Goal: Transaction & Acquisition: Purchase product/service

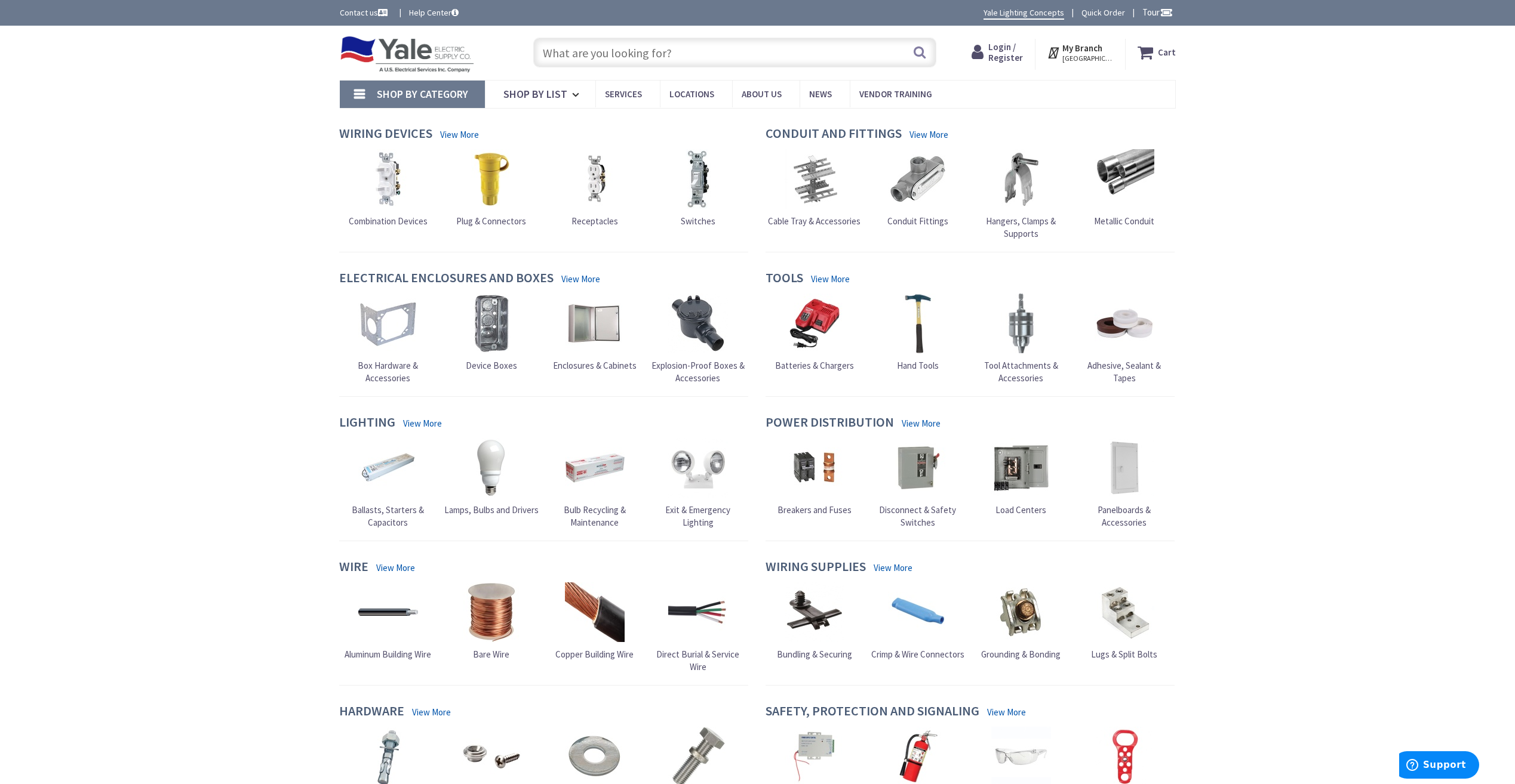
click at [568, 55] on input "text" at bounding box center [734, 52] width 403 height 29
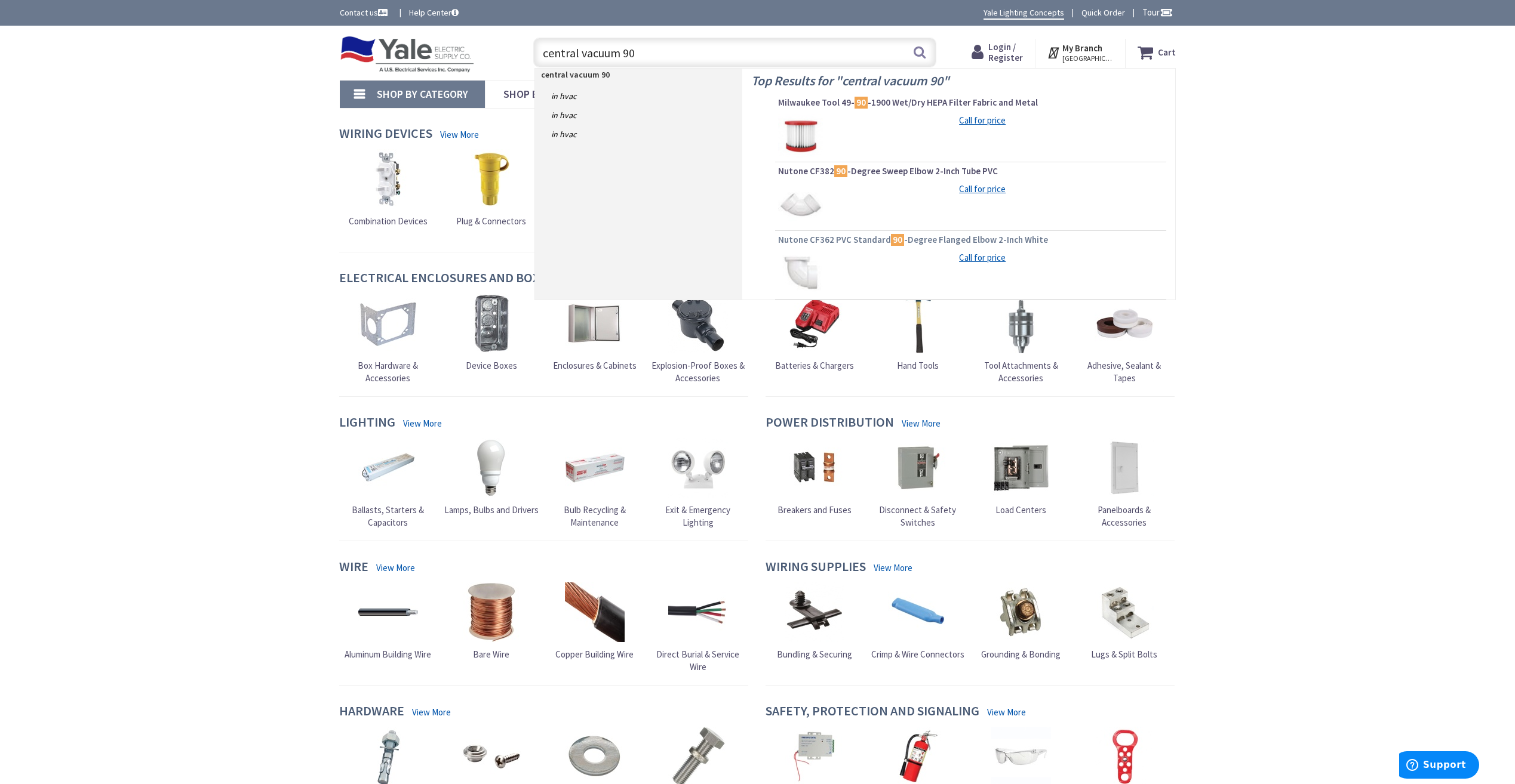
type input "central vacuum 90"
click at [871, 243] on span "Nutone CF362 PVC Standard 90 -Degree Flanged Elbow 2-Inch White" at bounding box center [970, 240] width 385 height 12
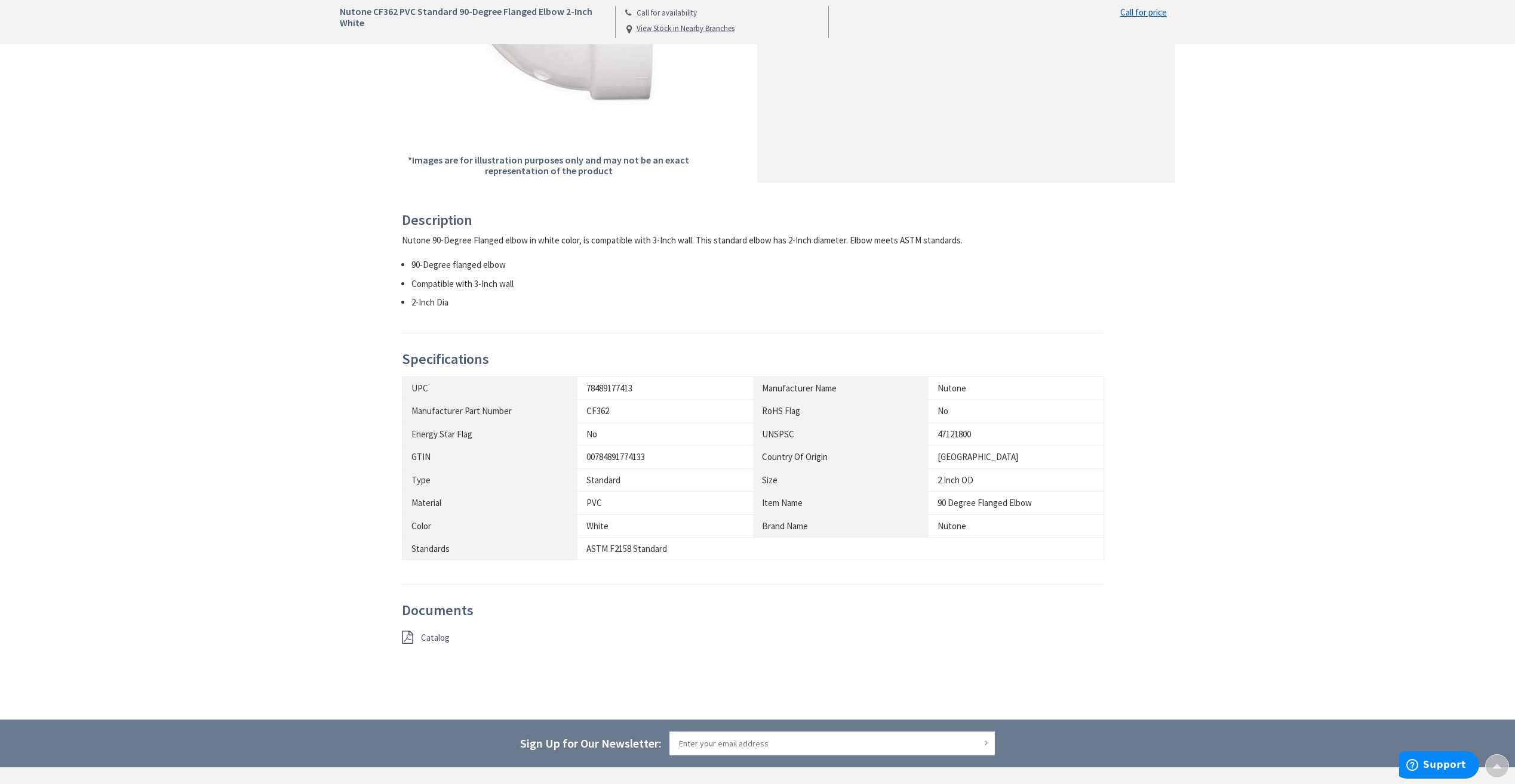
scroll to position [358, 0]
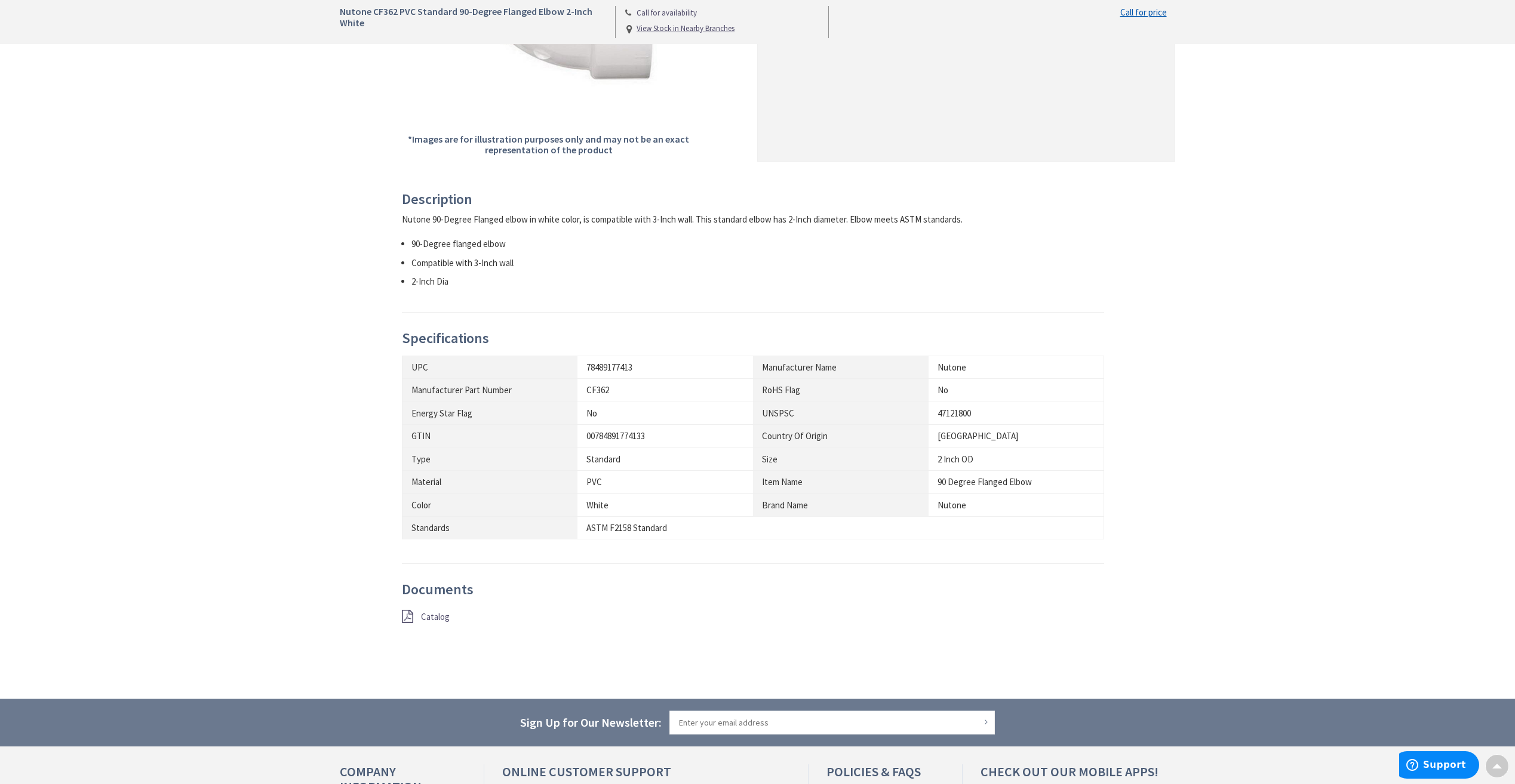
click at [440, 615] on span "Catalog" at bounding box center [435, 617] width 29 height 11
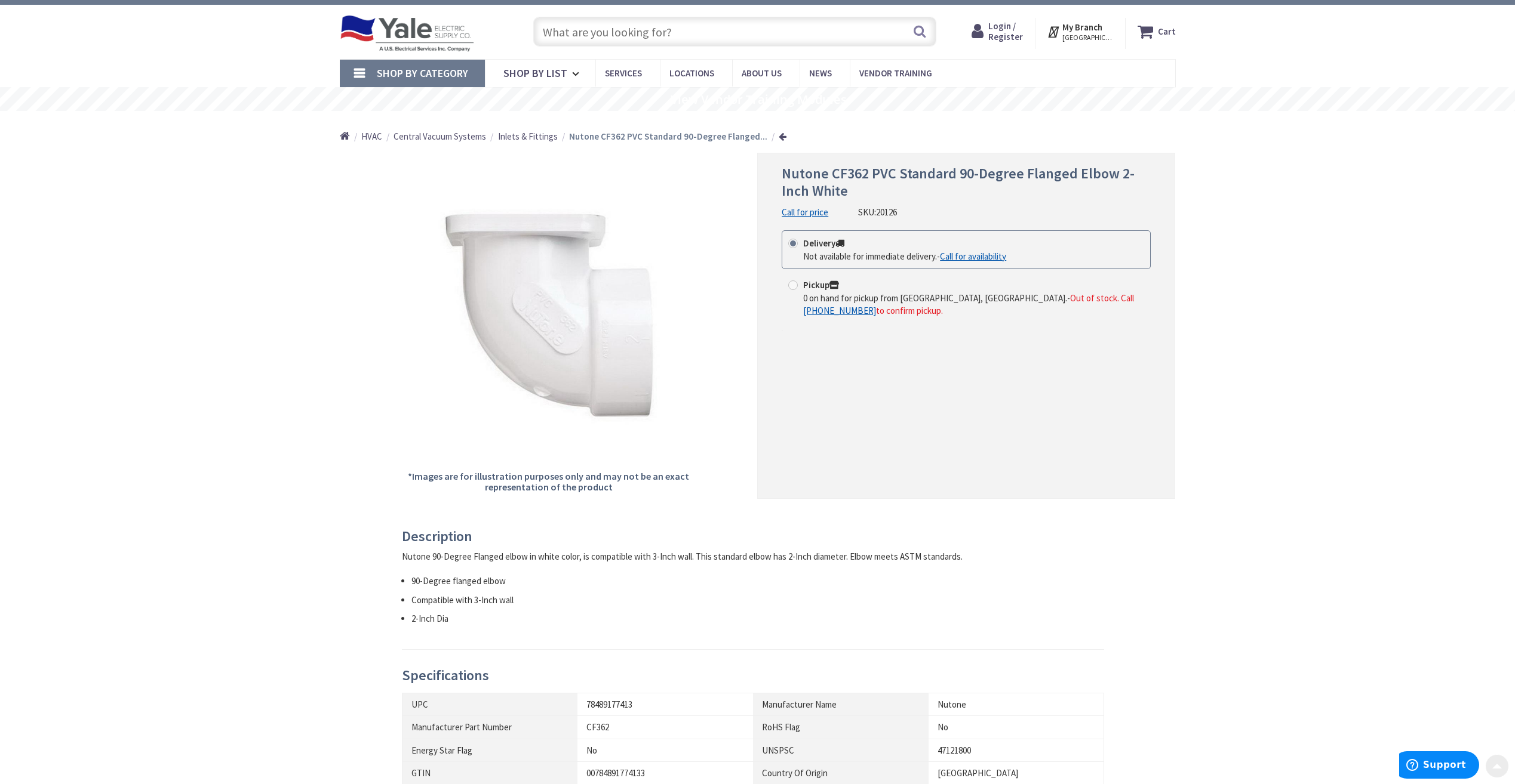
scroll to position [0, 0]
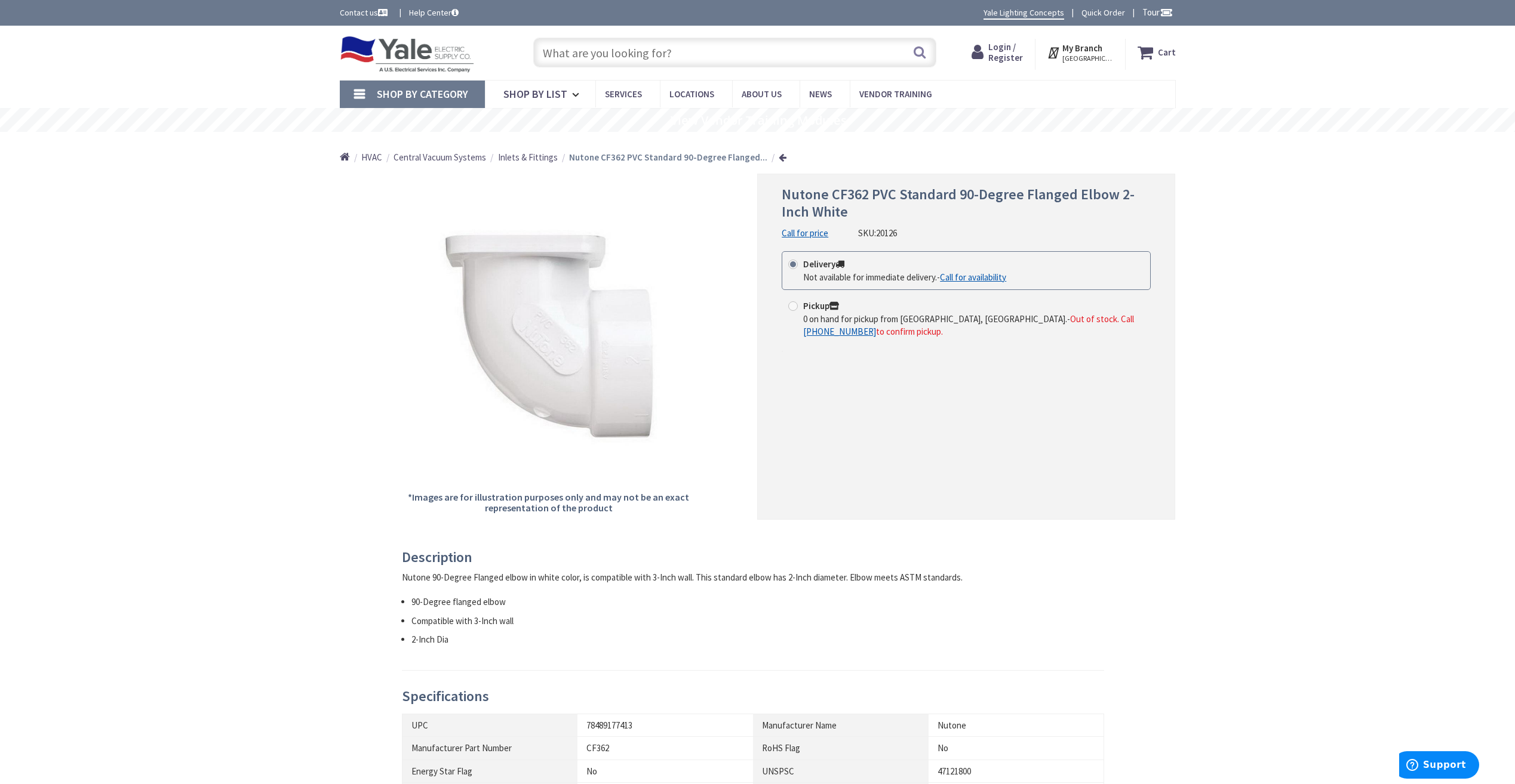
click at [580, 49] on input "text" at bounding box center [734, 52] width 403 height 29
paste input "CF382S"
type input "CF382S"
click at [922, 49] on button "Search" at bounding box center [919, 52] width 15 height 27
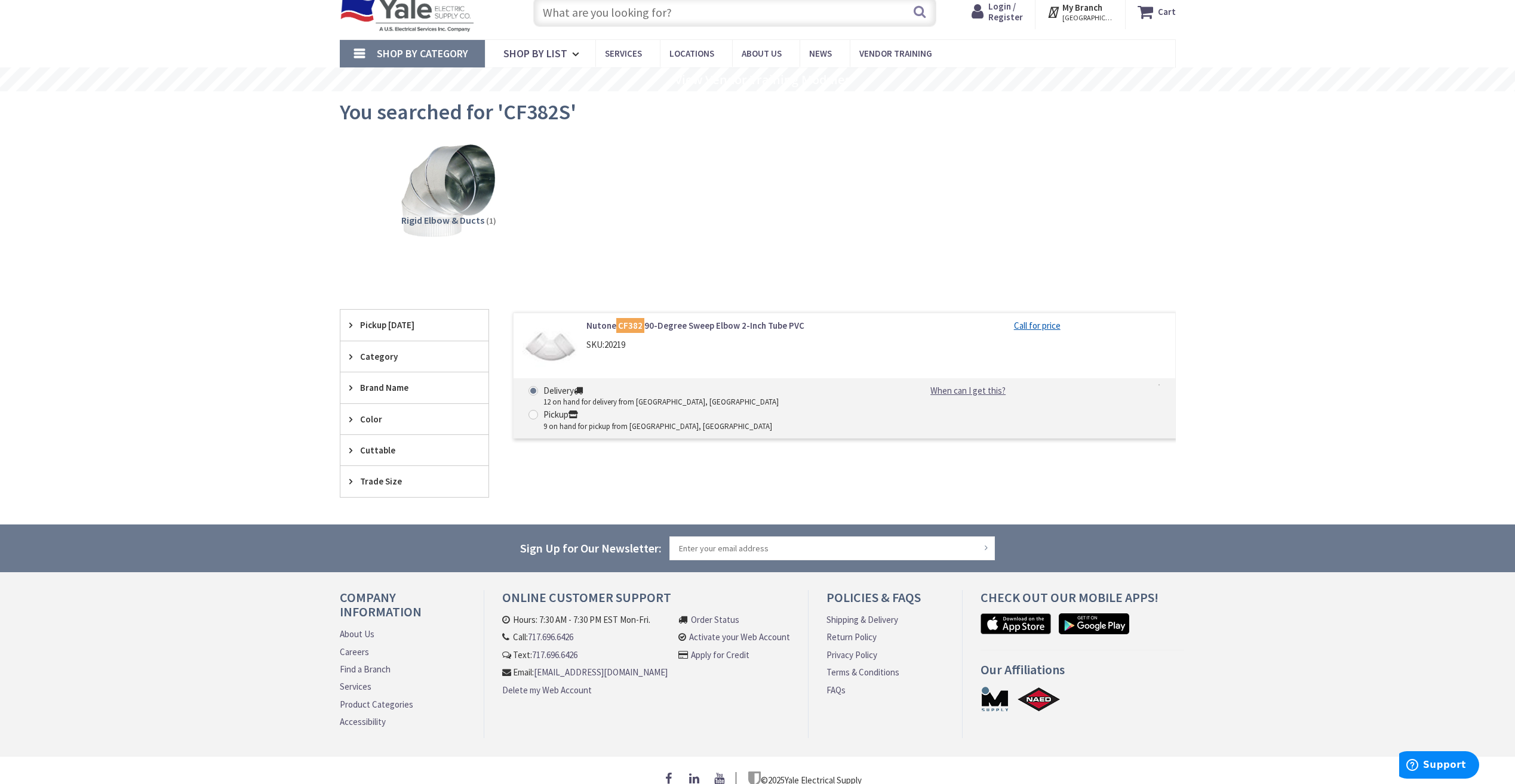
scroll to position [60, 0]
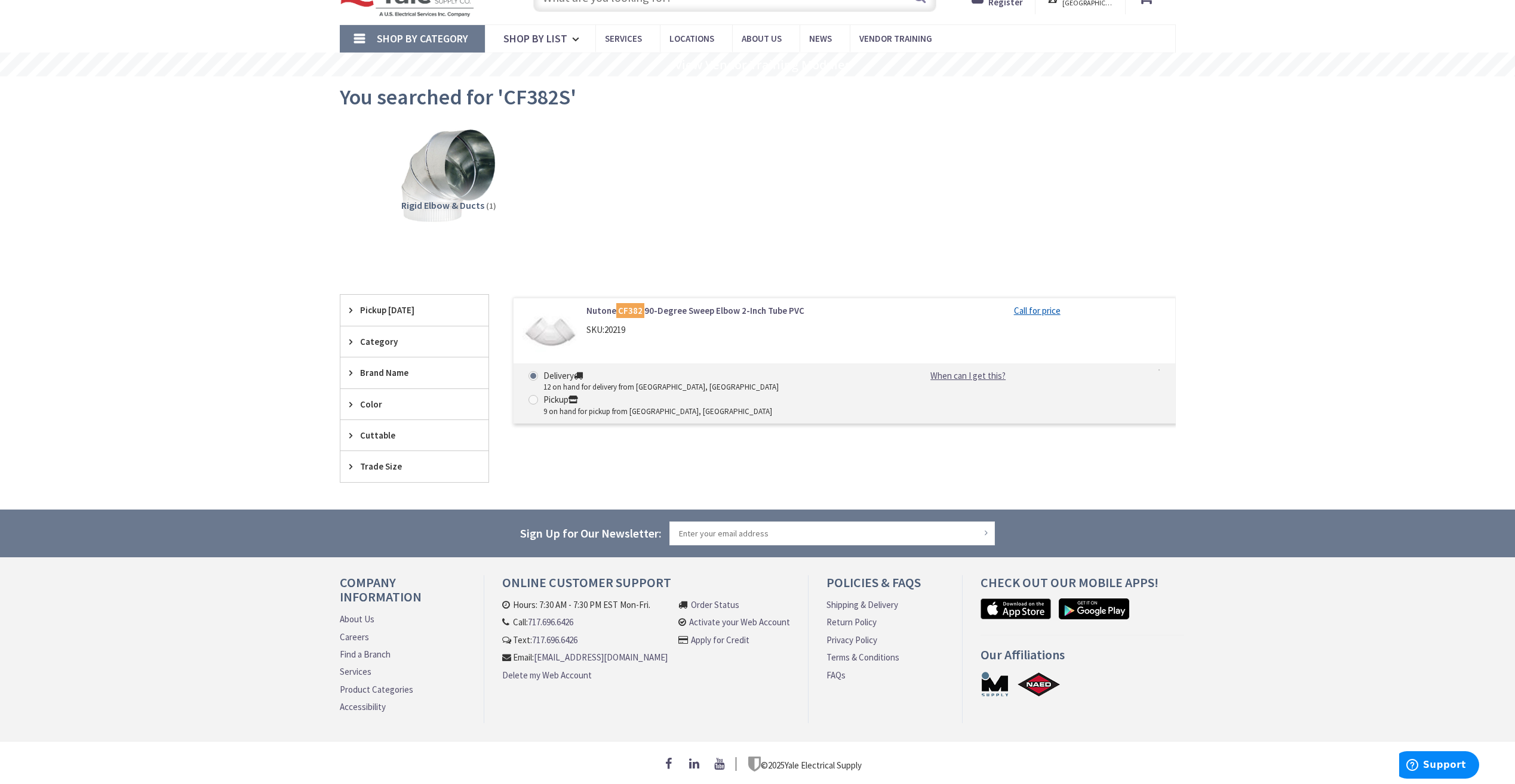
click at [710, 304] on link "Nutone CF382 90-Degree Sweep Elbow 2-Inch Tube PVC" at bounding box center [738, 310] width 304 height 12
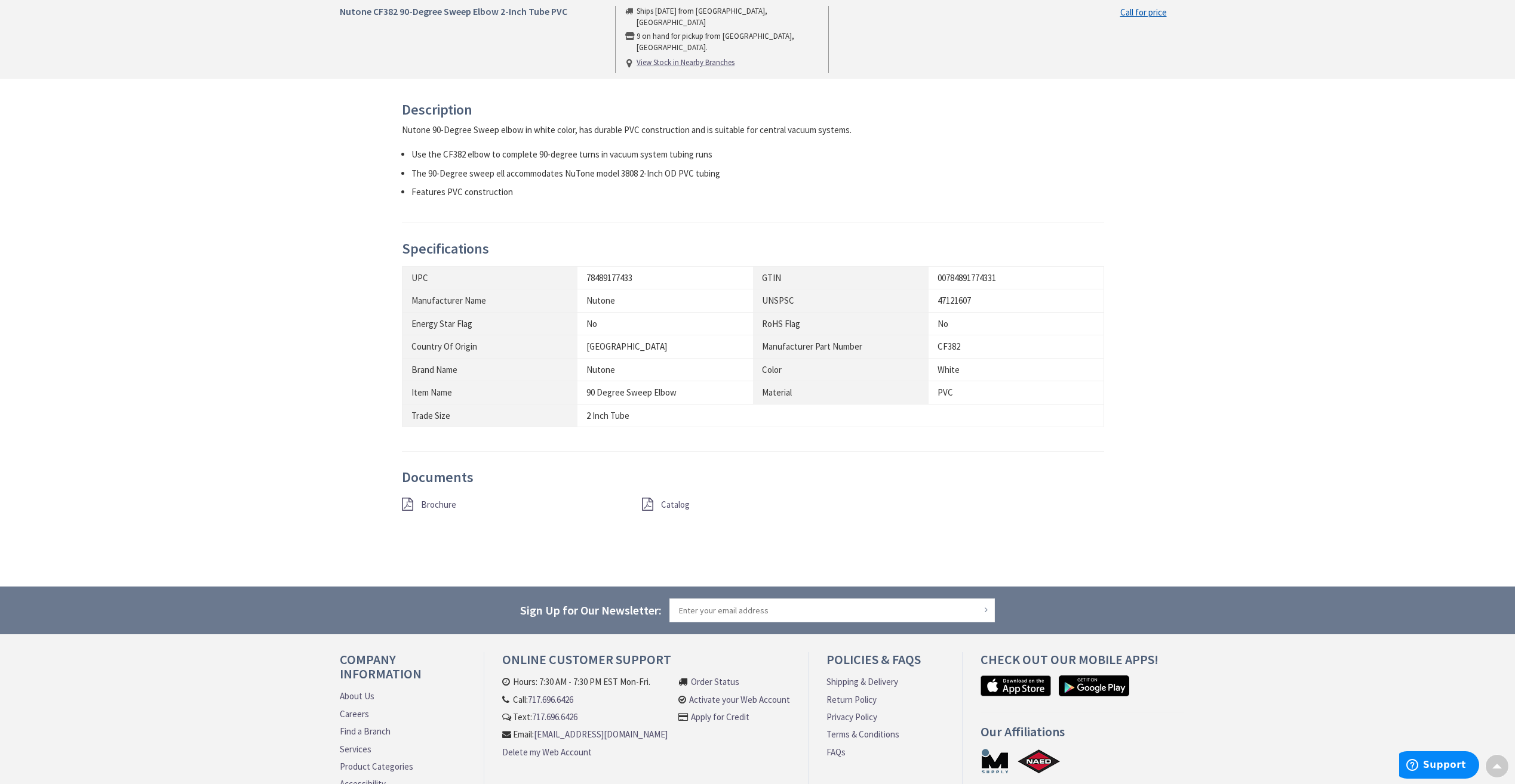
scroll to position [478, 0]
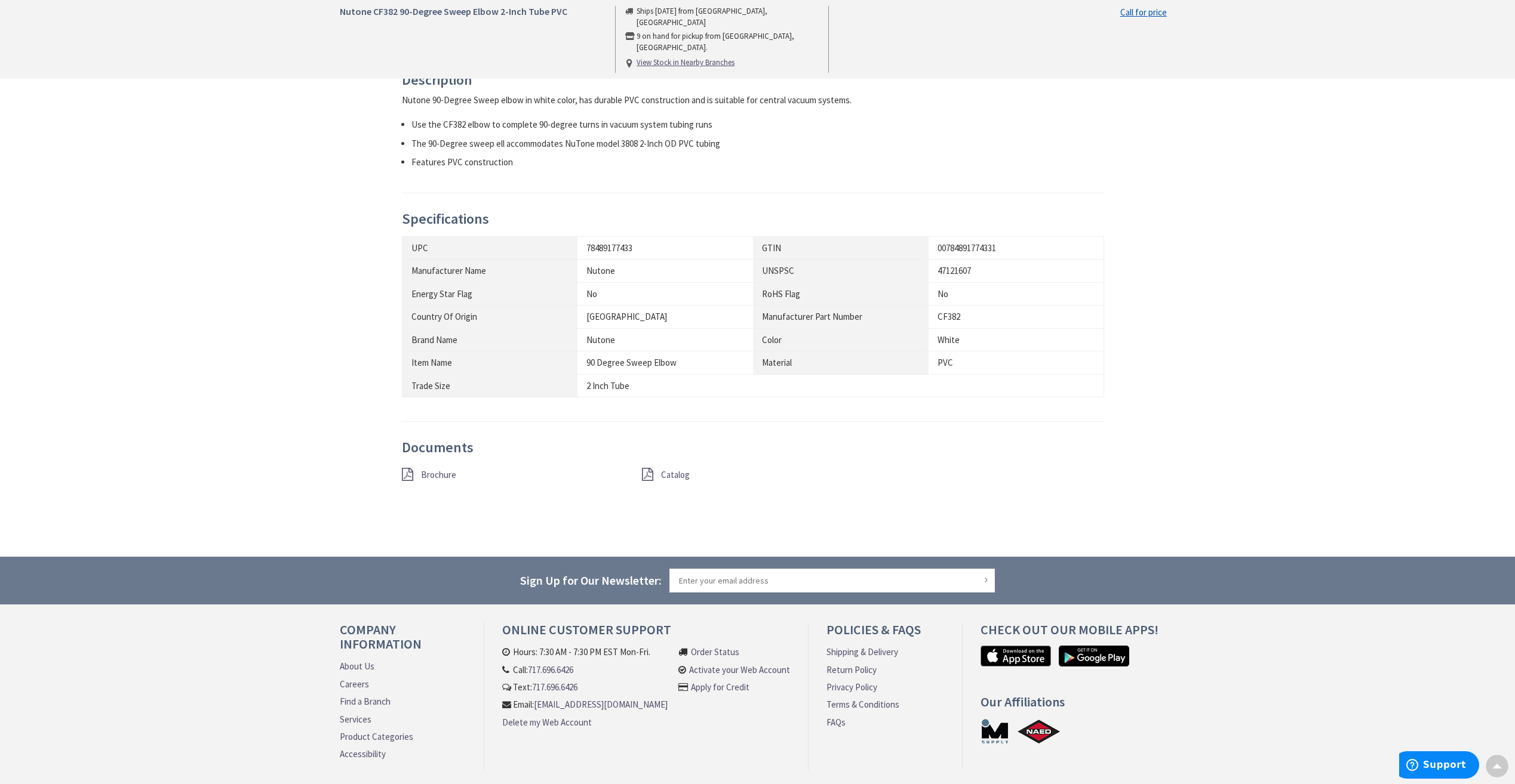
click at [449, 475] on span "Brochure" at bounding box center [438, 475] width 35 height 11
click at [689, 473] on span "Catalog" at bounding box center [675, 475] width 29 height 11
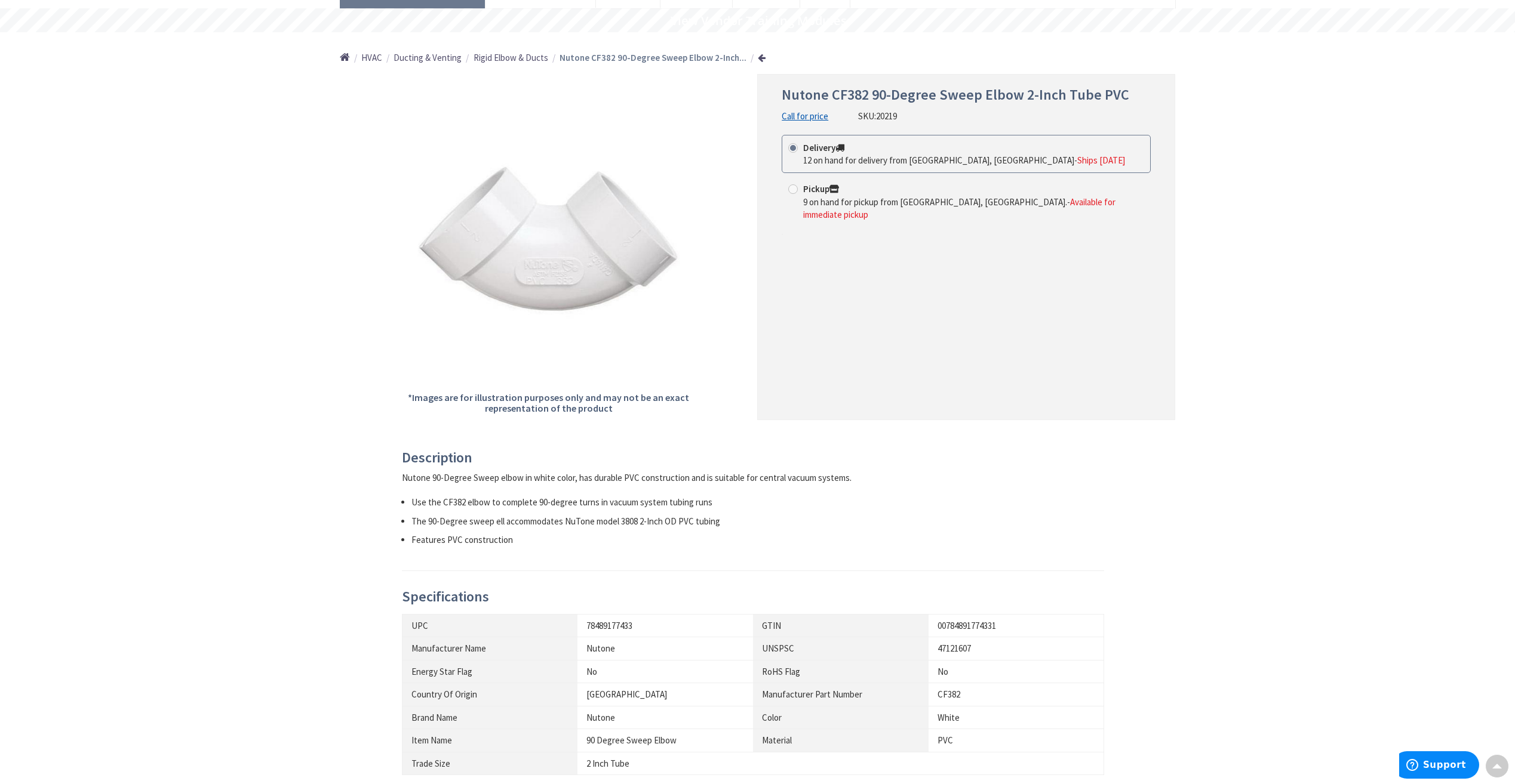
scroll to position [0, 0]
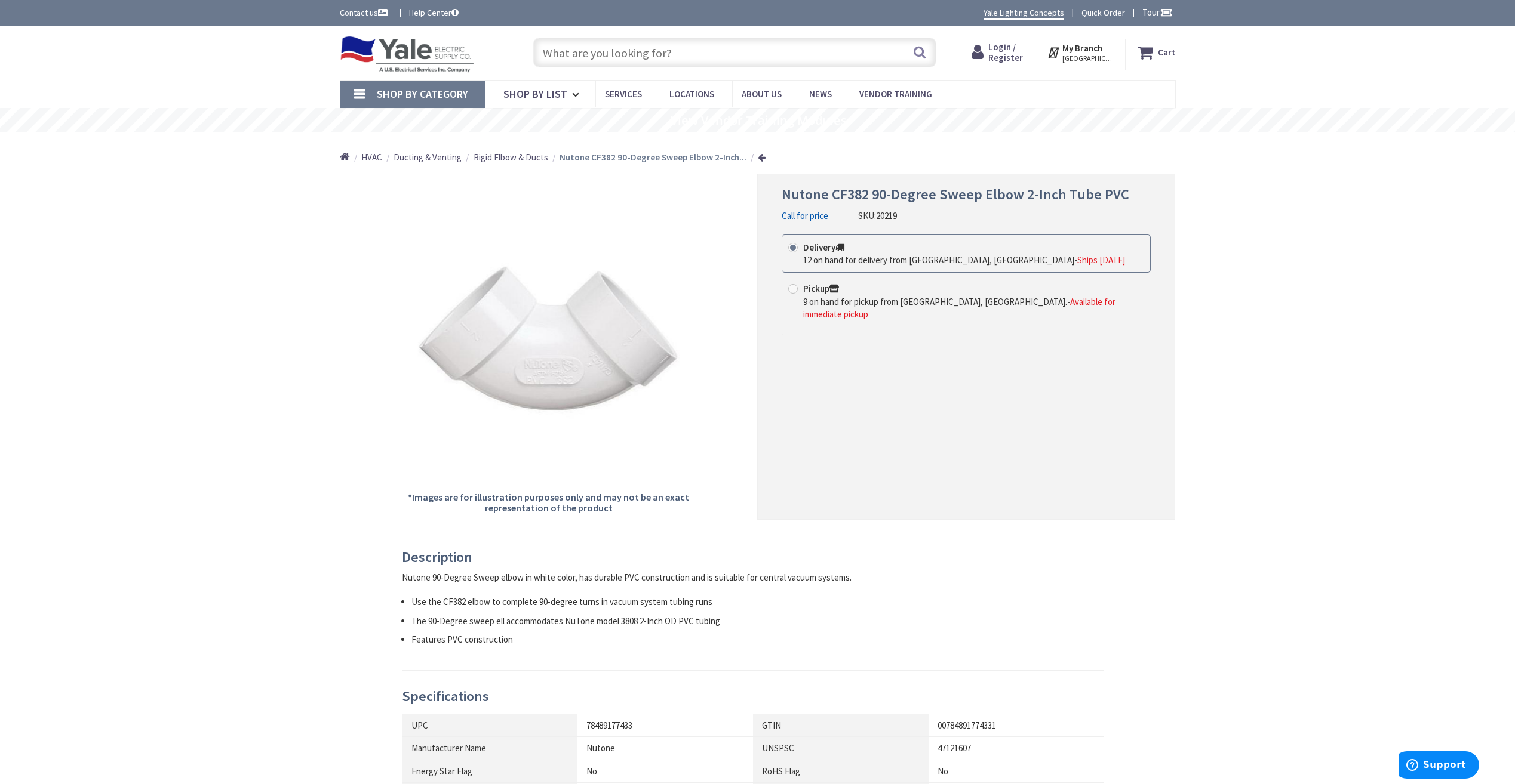
click at [587, 53] on input "text" at bounding box center [734, 52] width 403 height 29
paste input "CF382XS"
type input "CF382XS"
click at [921, 48] on button "Search" at bounding box center [919, 52] width 15 height 27
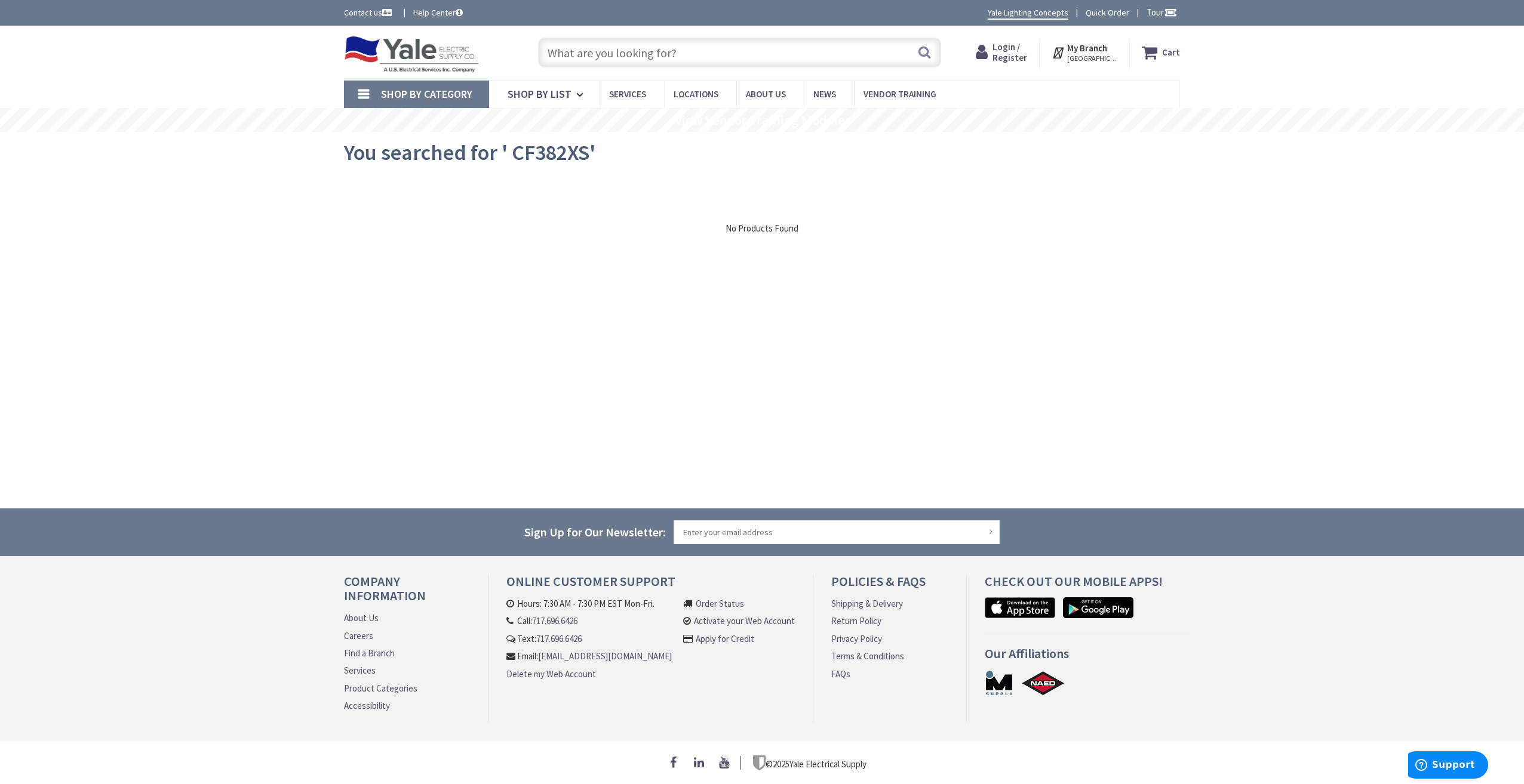
click at [605, 51] on input "text" at bounding box center [739, 52] width 403 height 29
paste input "CF382XS"
type input "CF382XS"
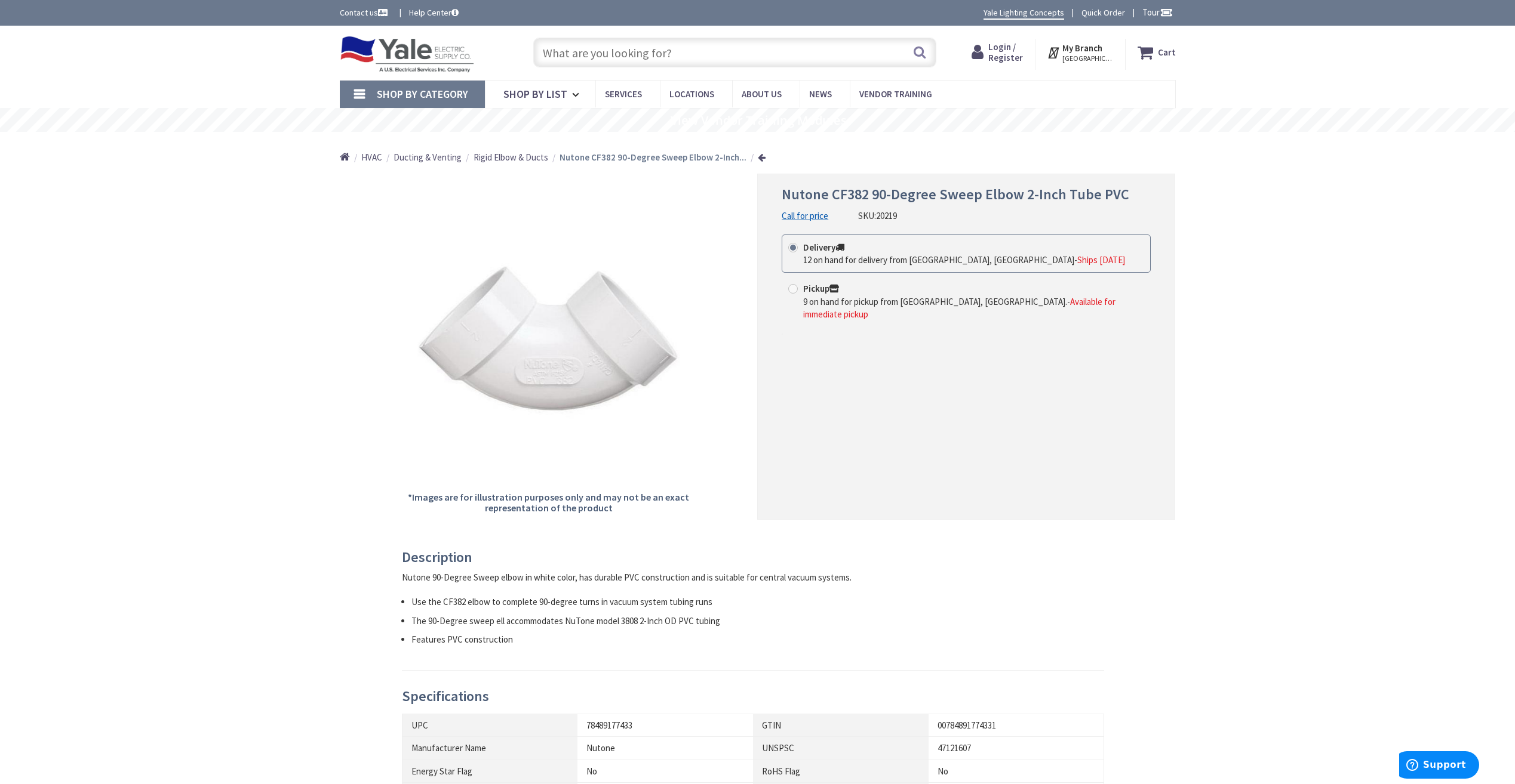
click at [1082, 57] on span "[GEOGRAPHIC_DATA], [GEOGRAPHIC_DATA]" at bounding box center [1087, 58] width 50 height 10
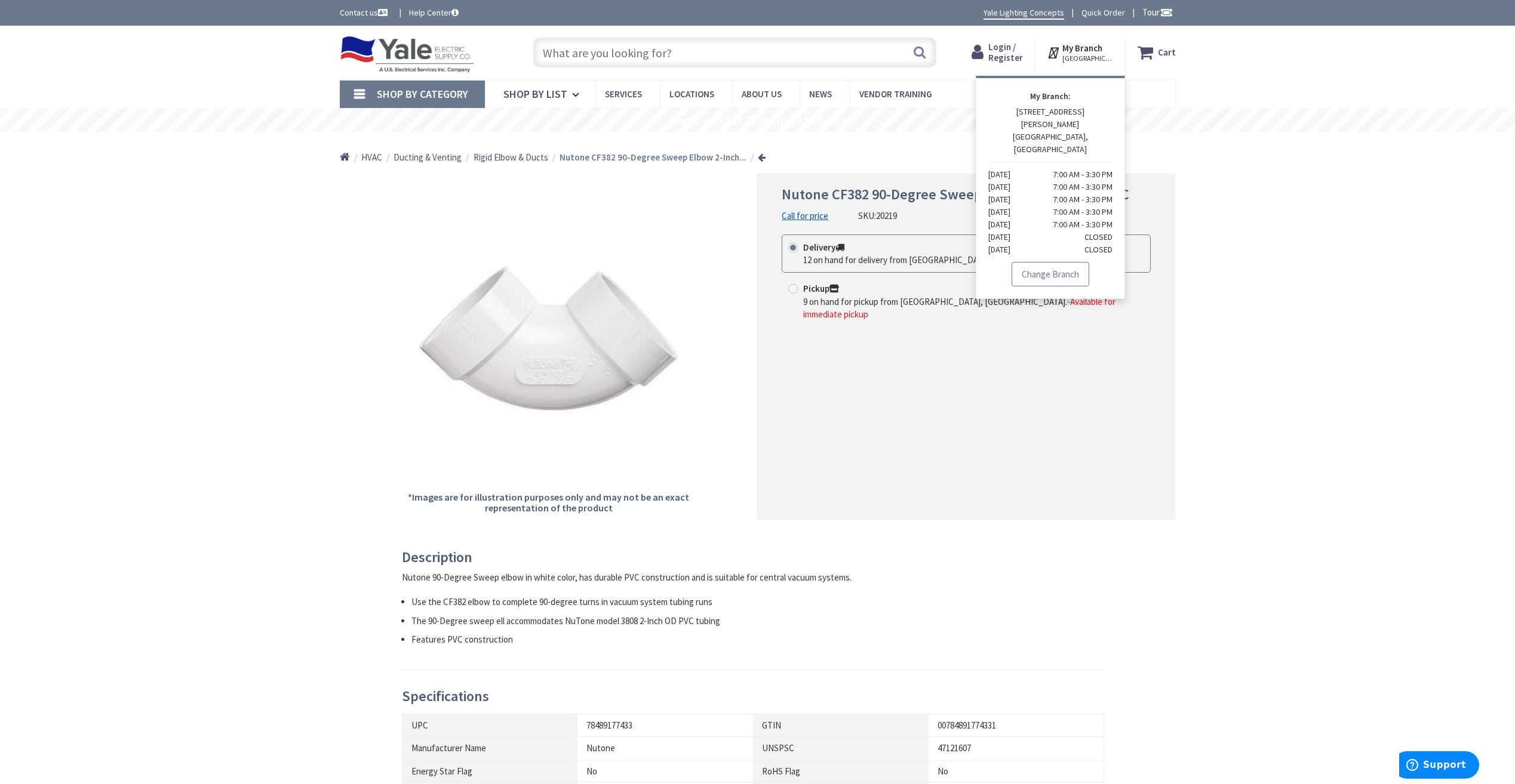
click at [1049, 262] on link "Change Branch" at bounding box center [1051, 274] width 78 height 25
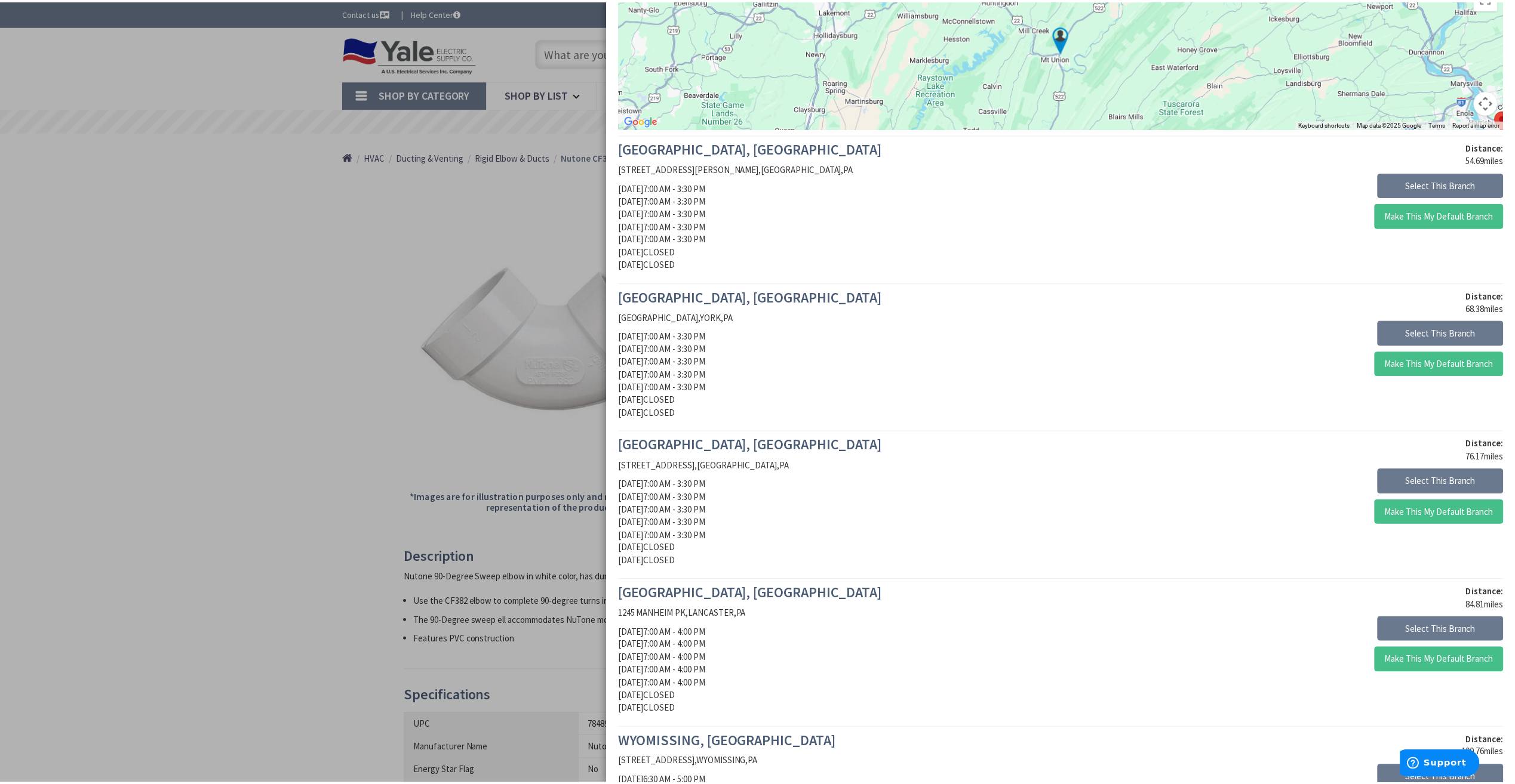
scroll to position [119, 0]
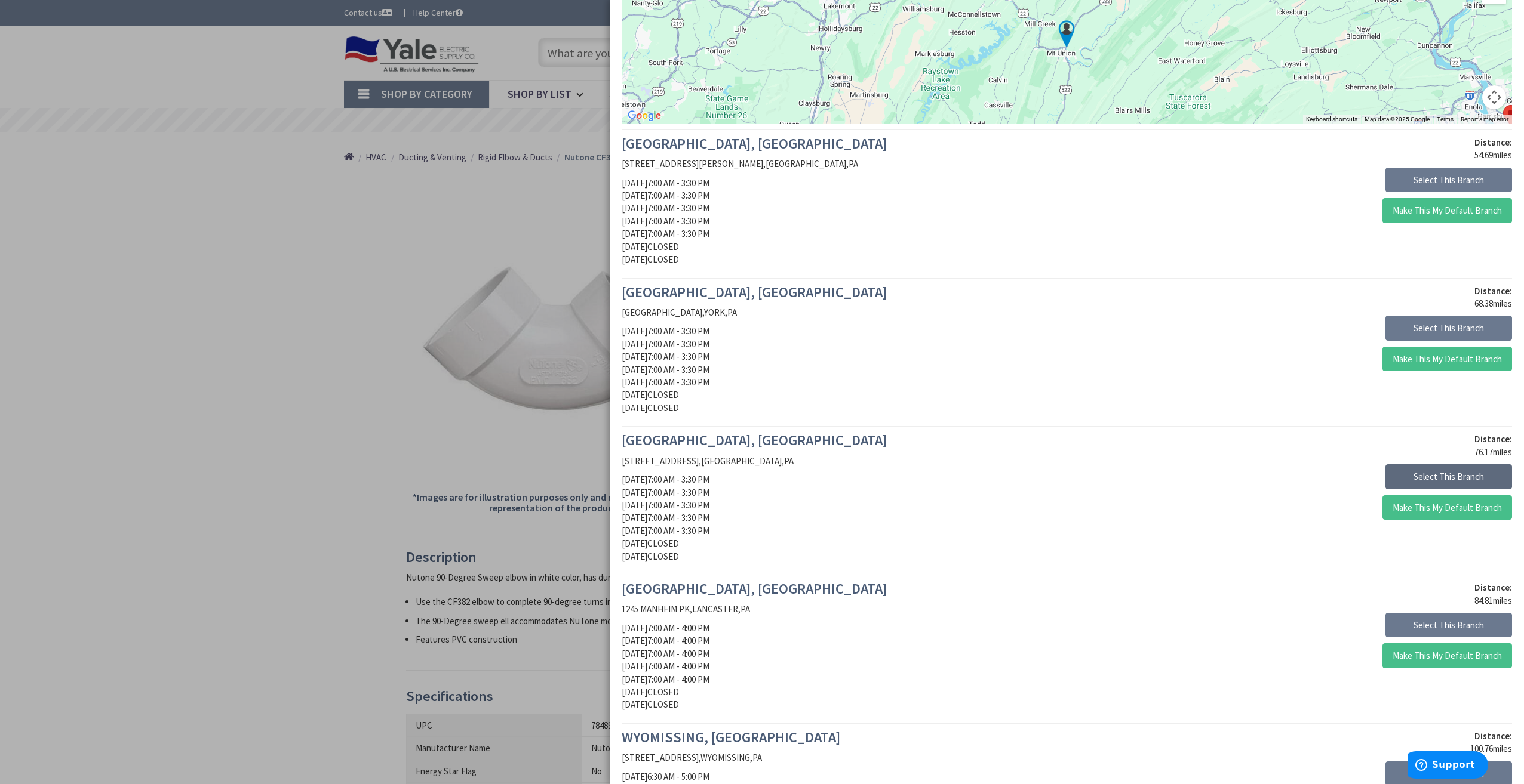
click at [1436, 470] on button "Select This Branch" at bounding box center [1448, 477] width 127 height 25
